Goal: Task Accomplishment & Management: Manage account settings

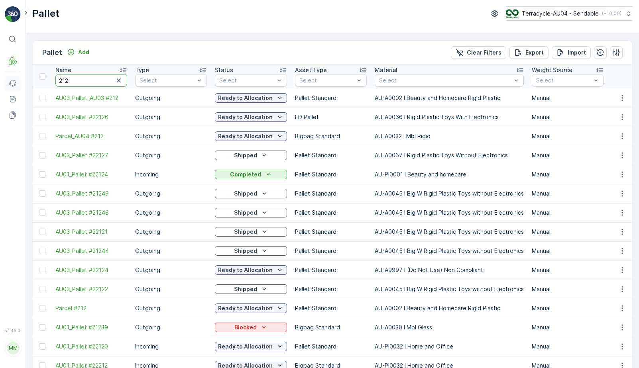
drag, startPoint x: 82, startPoint y: 82, endPoint x: 16, endPoint y: 75, distance: 66.1
click at [16, 75] on div "⌘B MRF Events Reports Documents v 1.49.0 MM MRF.AU04 [EMAIL_ADDRESS][DOMAIN_NAM…" at bounding box center [319, 184] width 639 height 368
type input "FD Rip Curl"
click at [98, 78] on input "FD Rip Curl" at bounding box center [91, 80] width 72 height 13
type input "FD Rip Curl 28"
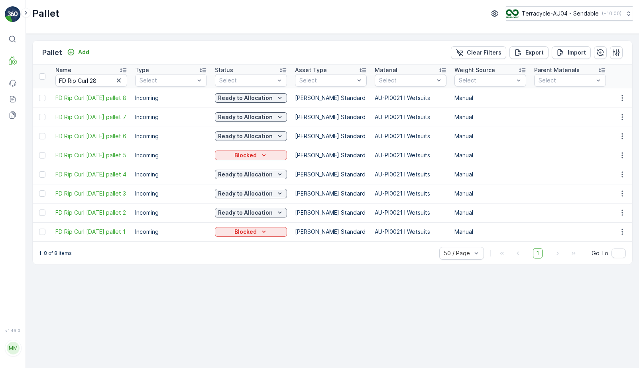
drag, startPoint x: 50, startPoint y: 153, endPoint x: 74, endPoint y: 159, distance: 24.3
copy span "FD Rip Curl [DATE] pallet 5"
click at [253, 155] on p "Blocked" at bounding box center [245, 155] width 22 height 8
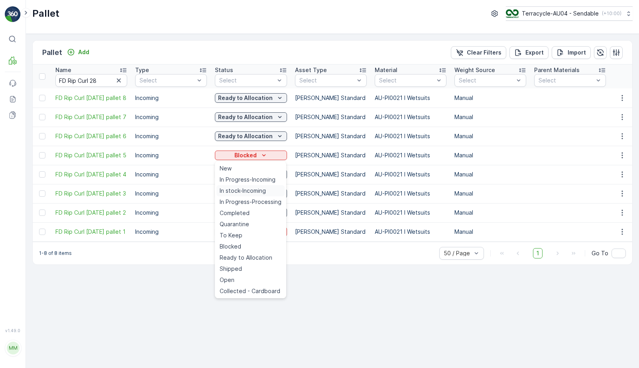
click at [259, 188] on span "In stock-Incoming" at bounding box center [243, 191] width 46 height 8
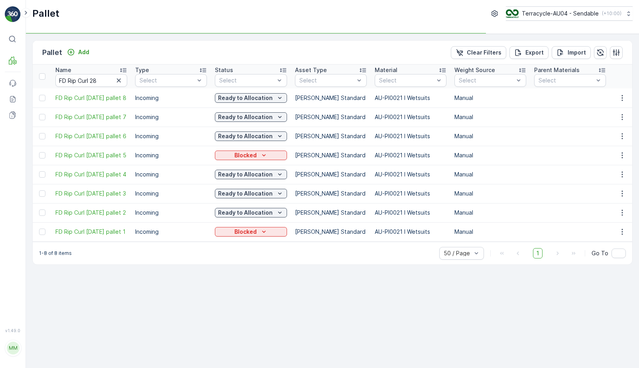
click at [259, 151] on div "Blocked" at bounding box center [251, 155] width 72 height 11
click at [258, 158] on div "Blocked" at bounding box center [251, 155] width 66 height 8
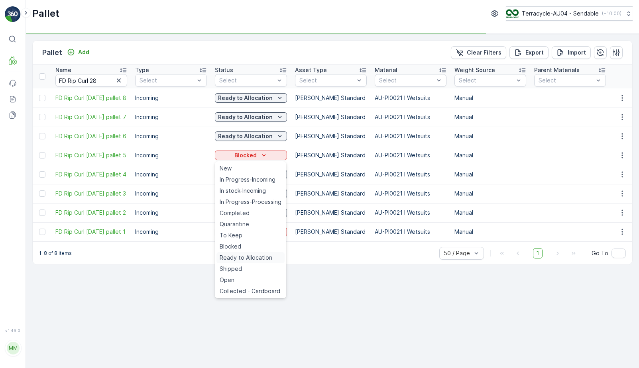
click at [255, 257] on span "Ready to Allocation" at bounding box center [246, 258] width 53 height 8
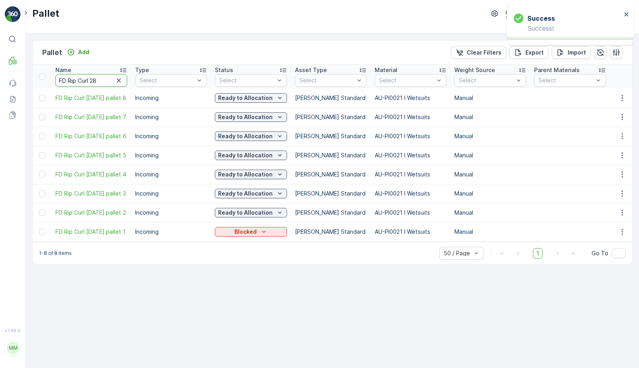
drag, startPoint x: 104, startPoint y: 81, endPoint x: -6, endPoint y: 57, distance: 112.6
click at [0, 57] on html "Success Success! Success Success! ⌘B MRF Events Reports Documents v 1.49.0 MM M…" at bounding box center [319, 184] width 639 height 368
type input "758"
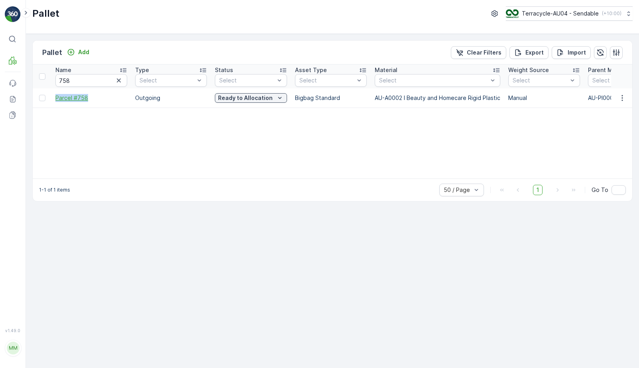
drag, startPoint x: 54, startPoint y: 98, endPoint x: 106, endPoint y: 96, distance: 52.6
click at [106, 96] on td "Parcel #758" at bounding box center [91, 97] width 80 height 19
copy span "Parcel #758"
drag, startPoint x: 90, startPoint y: 83, endPoint x: 5, endPoint y: 80, distance: 84.9
click at [5, 80] on div "⌘B MRF Events Reports Documents v 1.49.0 MM MRF.AU04 [EMAIL_ADDRESS][DOMAIN_NAM…" at bounding box center [319, 184] width 639 height 368
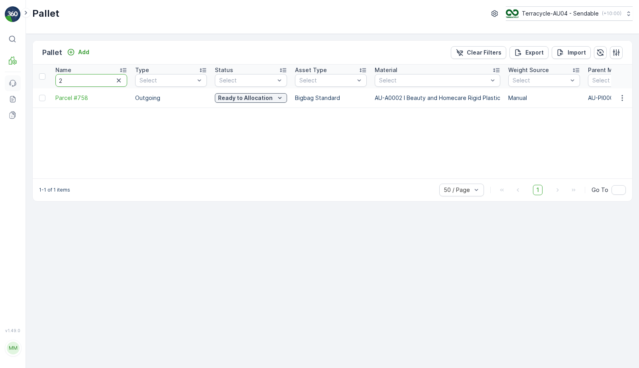
type input "22"
click at [90, 80] on input "22" at bounding box center [91, 80] width 72 height 13
type input "22672"
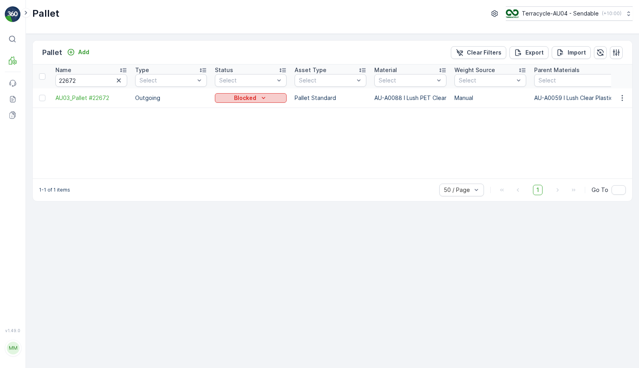
click at [249, 96] on p "Blocked" at bounding box center [245, 98] width 22 height 8
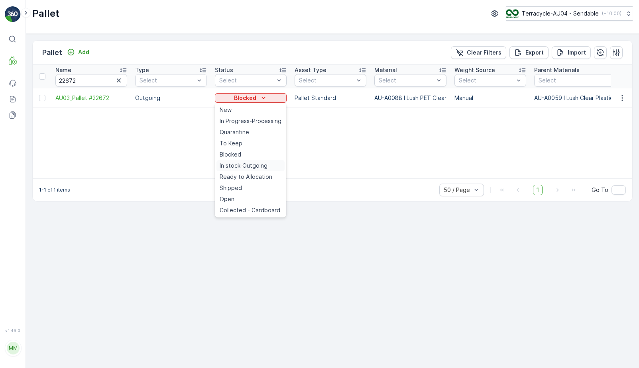
click at [256, 168] on span "In stock-Outgoing" at bounding box center [244, 166] width 48 height 8
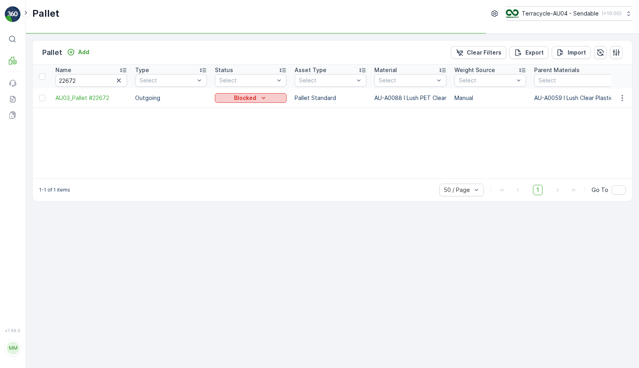
click at [251, 99] on p "Blocked" at bounding box center [245, 98] width 22 height 8
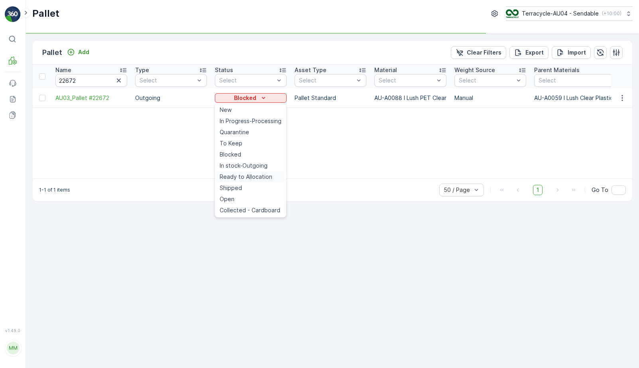
click at [248, 177] on span "Ready to Allocation" at bounding box center [246, 177] width 53 height 8
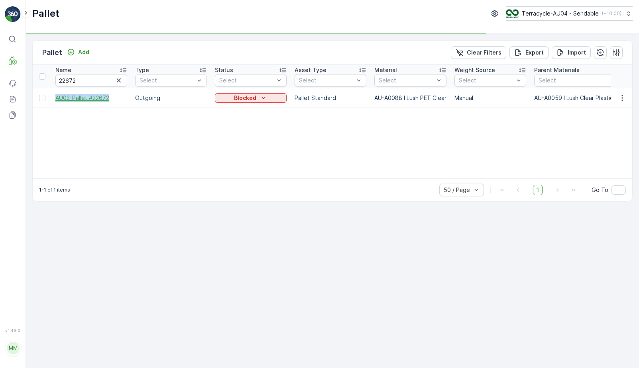
drag, startPoint x: 50, startPoint y: 96, endPoint x: 120, endPoint y: 98, distance: 70.1
copy span "AU03_Pallet #22672"
click at [261, 97] on p "In stock-Outgoing" at bounding box center [245, 98] width 51 height 8
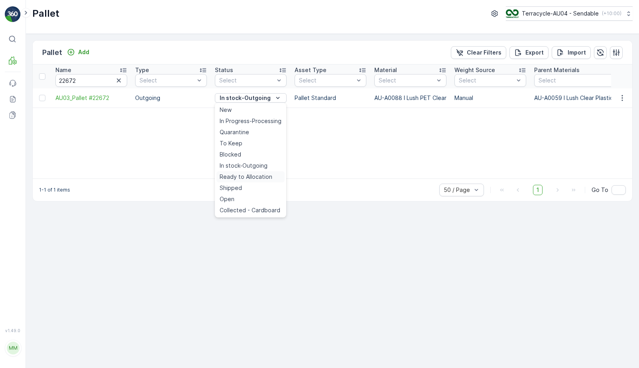
click at [251, 178] on span "Ready to Allocation" at bounding box center [246, 177] width 53 height 8
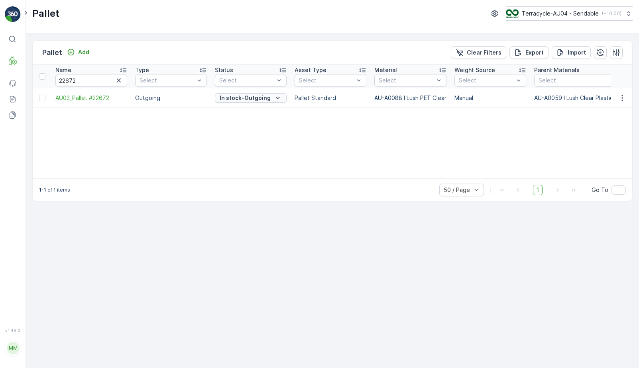
click at [262, 102] on button "In stock-Outgoing" at bounding box center [251, 98] width 72 height 10
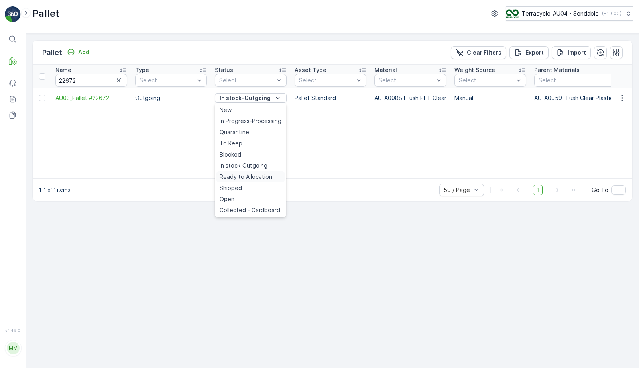
click at [240, 178] on span "Ready to Allocation" at bounding box center [246, 177] width 53 height 8
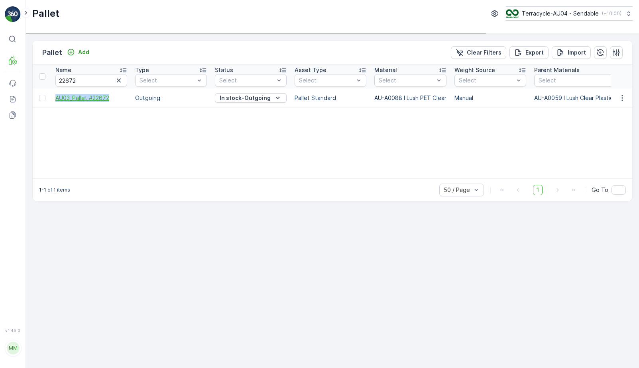
drag, startPoint x: 51, startPoint y: 98, endPoint x: 115, endPoint y: 100, distance: 64.2
copy span "AU03_Pallet #22672"
click at [248, 169] on div "Name 22672 Type Select Status Select Asset Type Select Material Select Weight S…" at bounding box center [332, 122] width 599 height 114
